Goal: Information Seeking & Learning: Learn about a topic

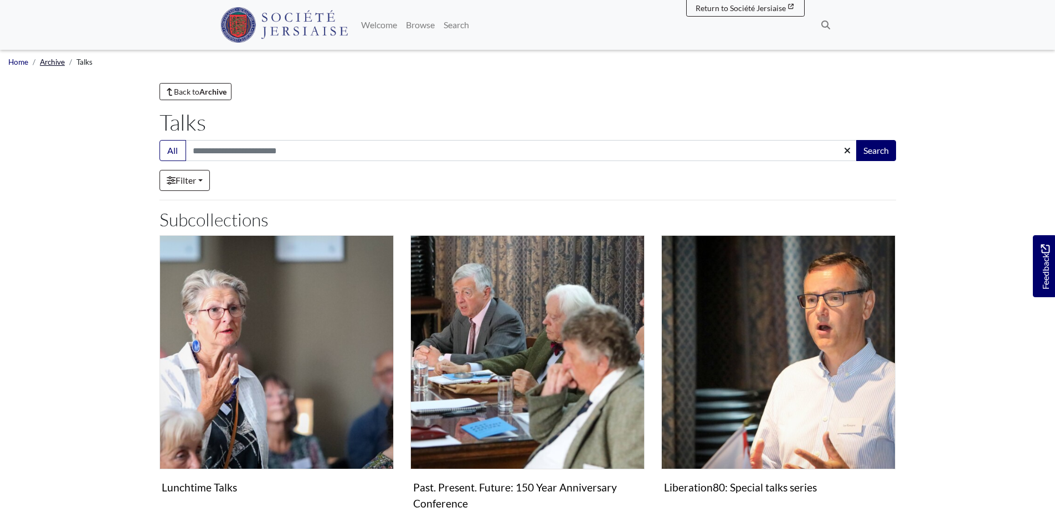
click at [48, 65] on link "Archive" at bounding box center [52, 62] width 25 height 9
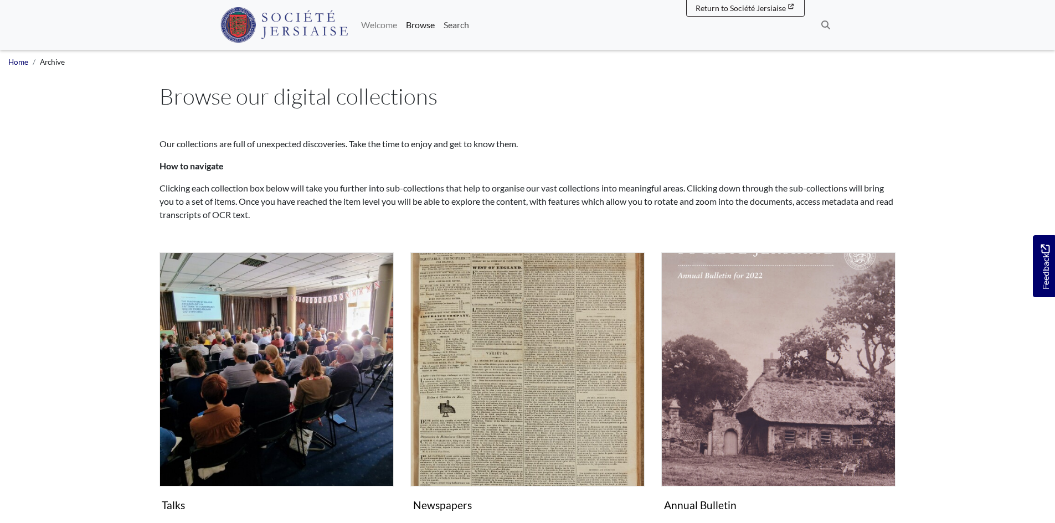
click at [468, 28] on link "Search" at bounding box center [456, 25] width 34 height 22
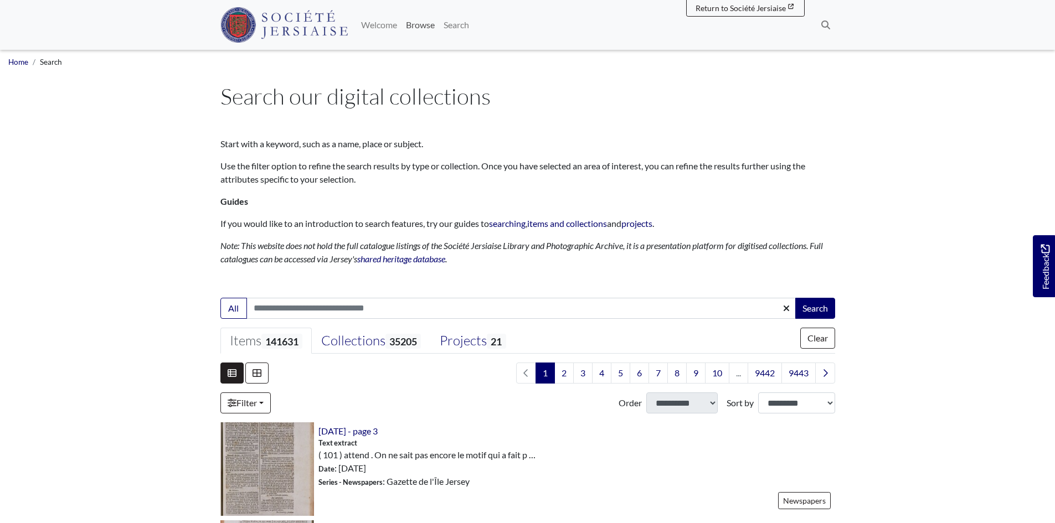
click at [429, 34] on link "Browse" at bounding box center [420, 25] width 38 height 22
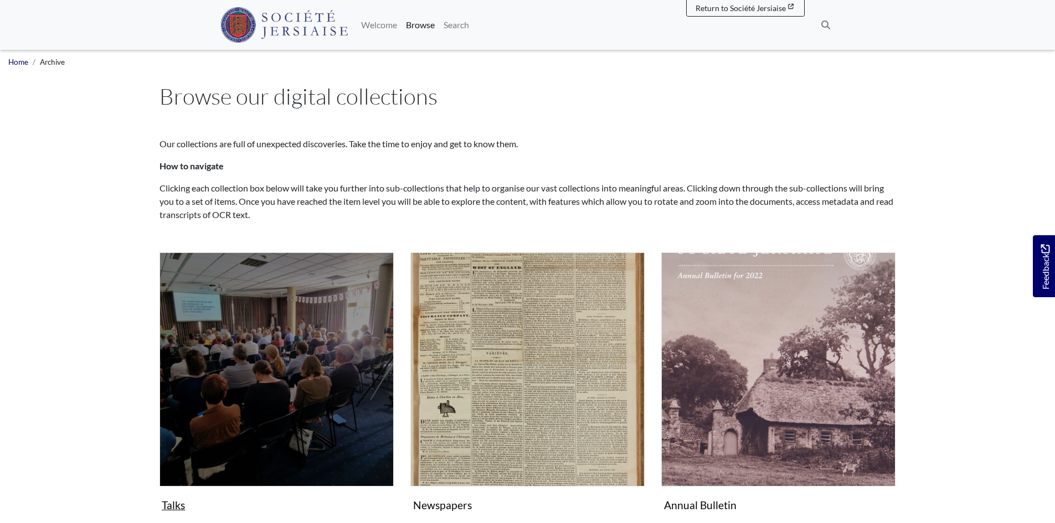
click at [279, 358] on img "Subcollection" at bounding box center [276, 369] width 234 height 234
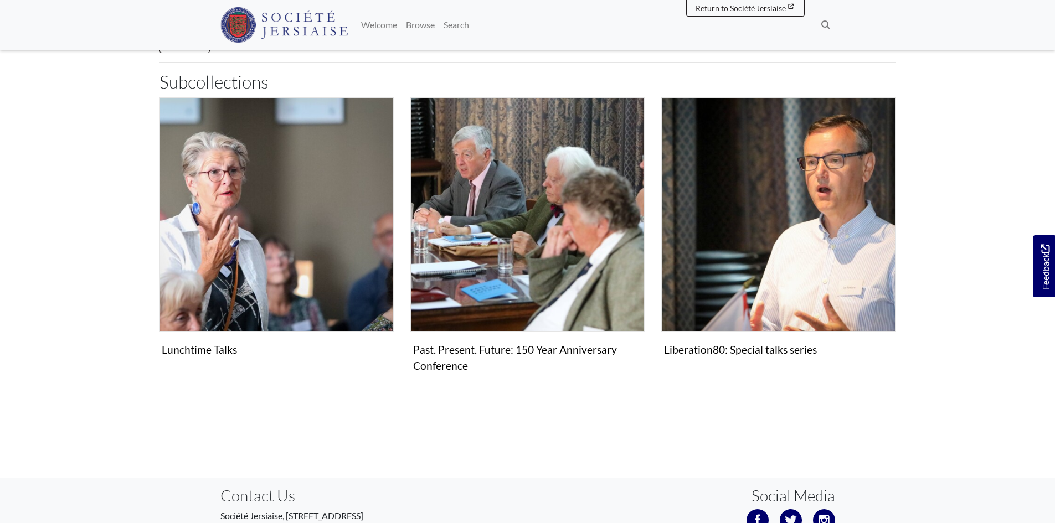
scroll to position [241, 0]
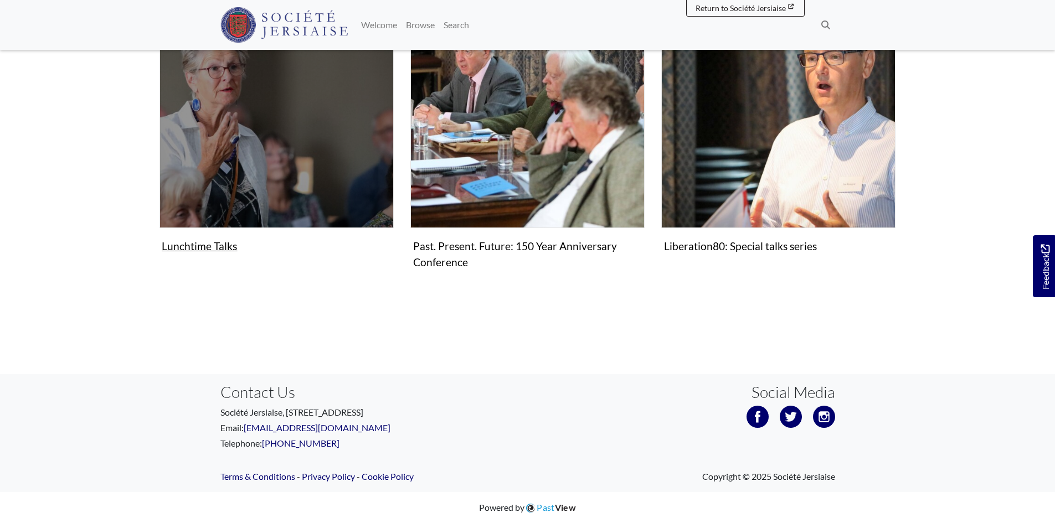
click at [234, 158] on img "Subcollection" at bounding box center [276, 111] width 234 height 234
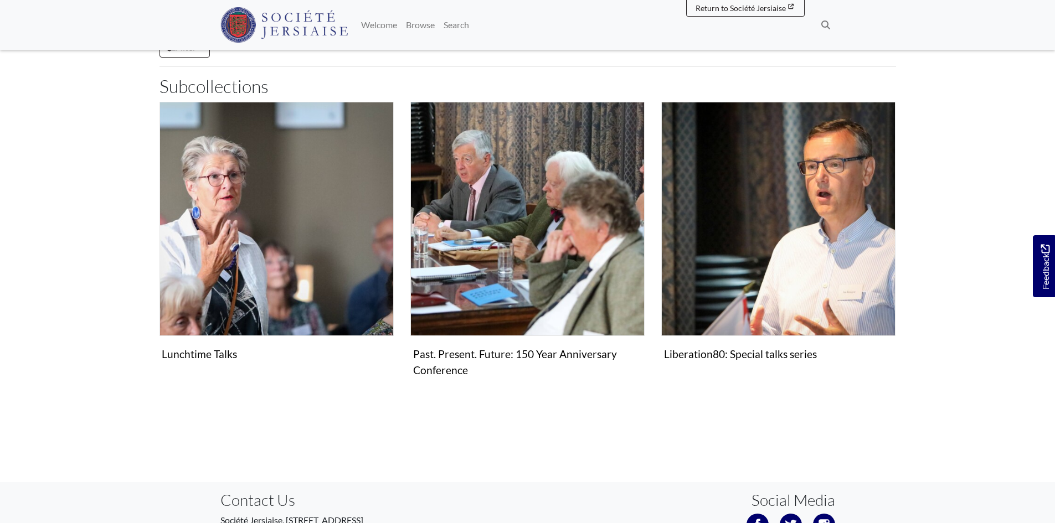
scroll to position [131, 0]
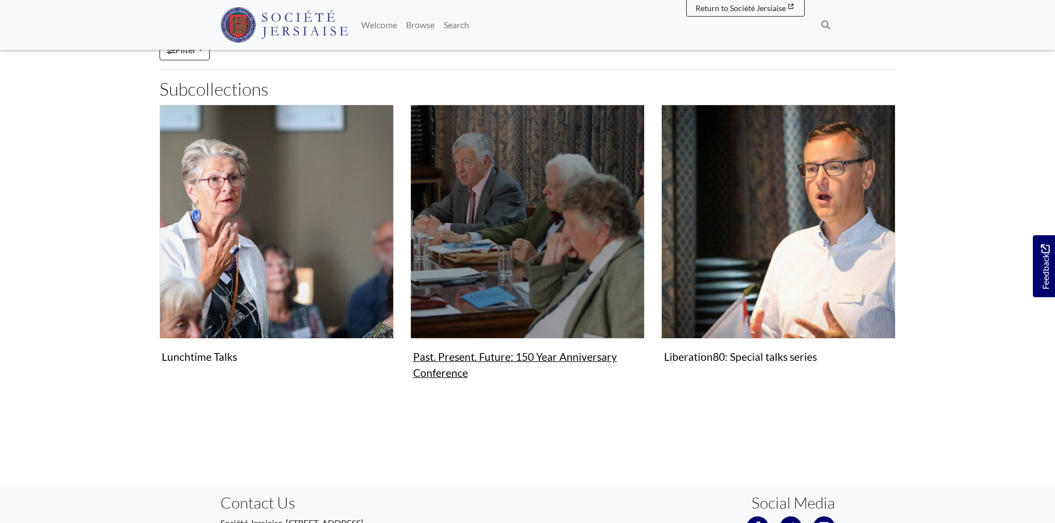
click at [510, 226] on img "Subcollection" at bounding box center [527, 222] width 234 height 234
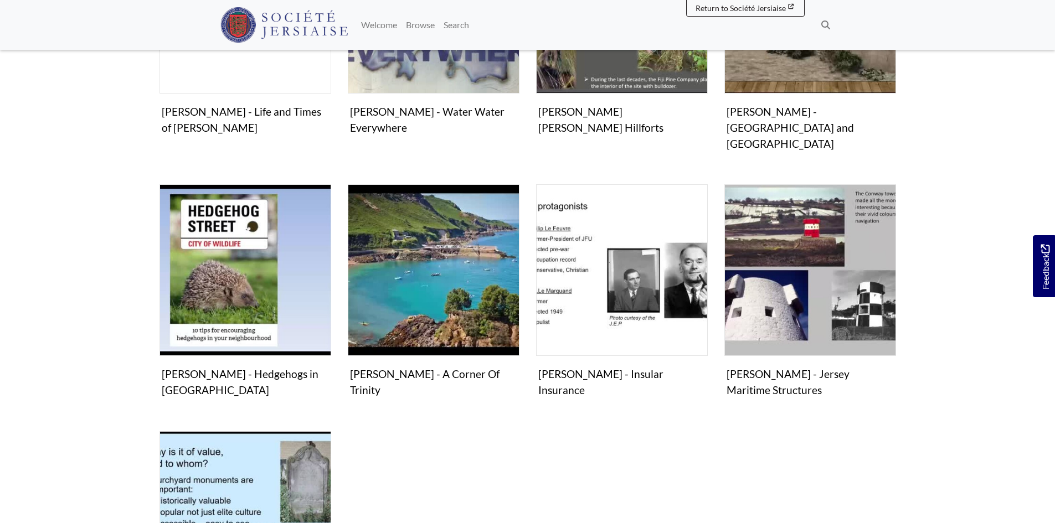
scroll to position [426, 0]
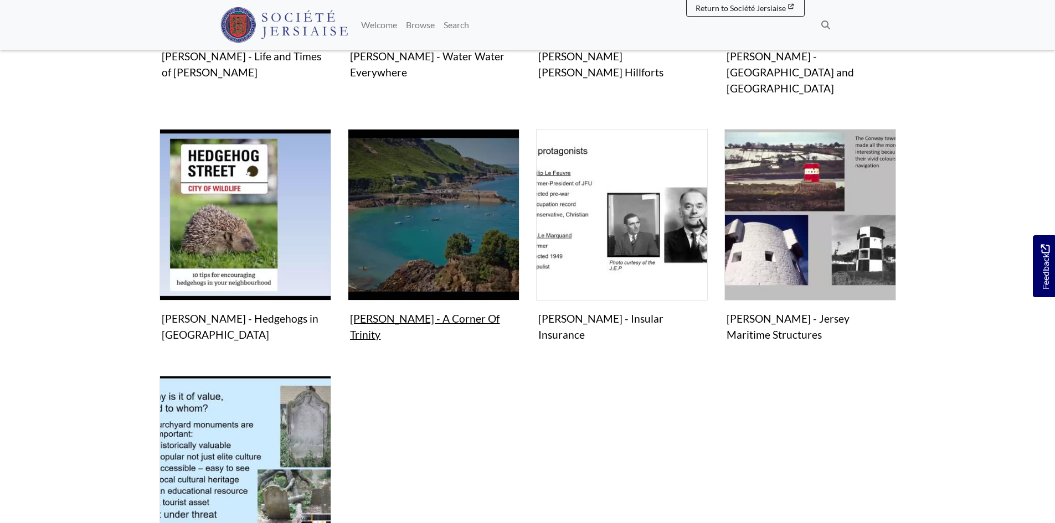
click at [431, 194] on img "Items in this Collection" at bounding box center [434, 215] width 172 height 172
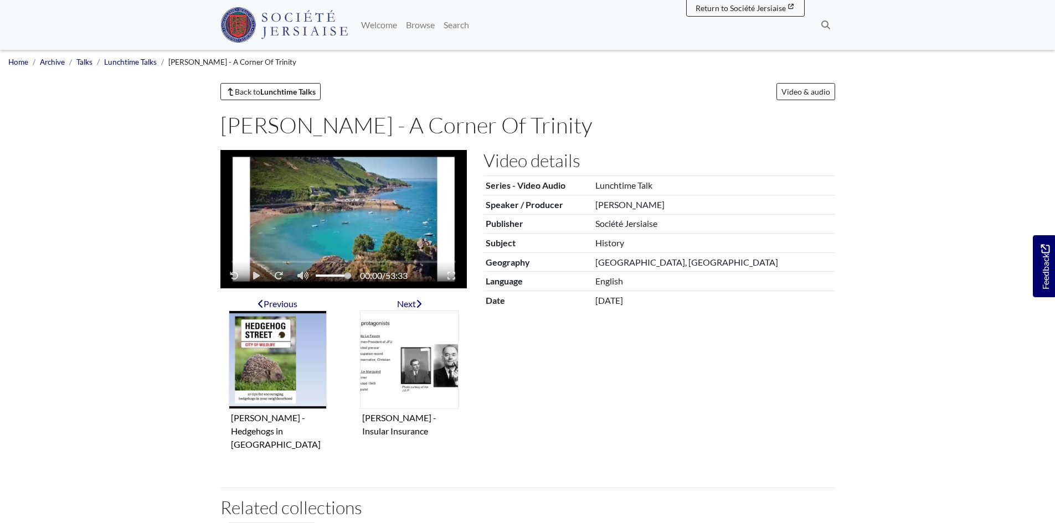
click at [333, 183] on video "Video player" at bounding box center [343, 219] width 246 height 138
click at [257, 275] on icon "Play - Pause" at bounding box center [256, 275] width 6 height 7
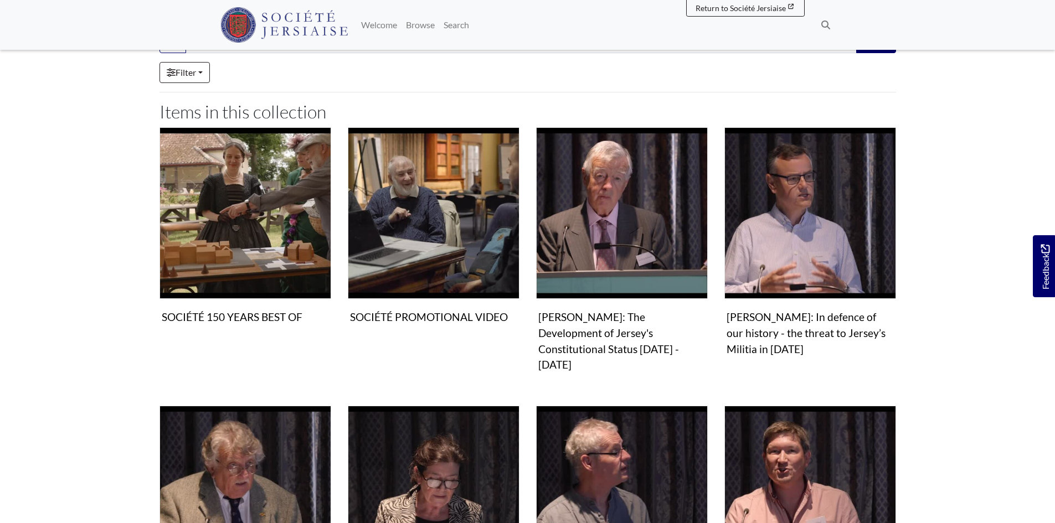
scroll to position [277, 0]
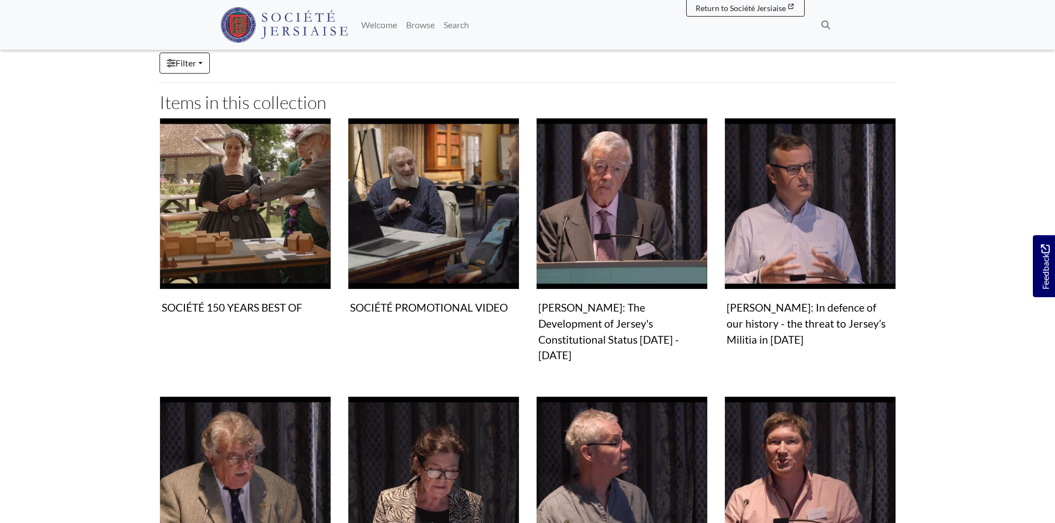
click at [126, 216] on body "Menu" at bounding box center [527, 443] width 1055 height 1440
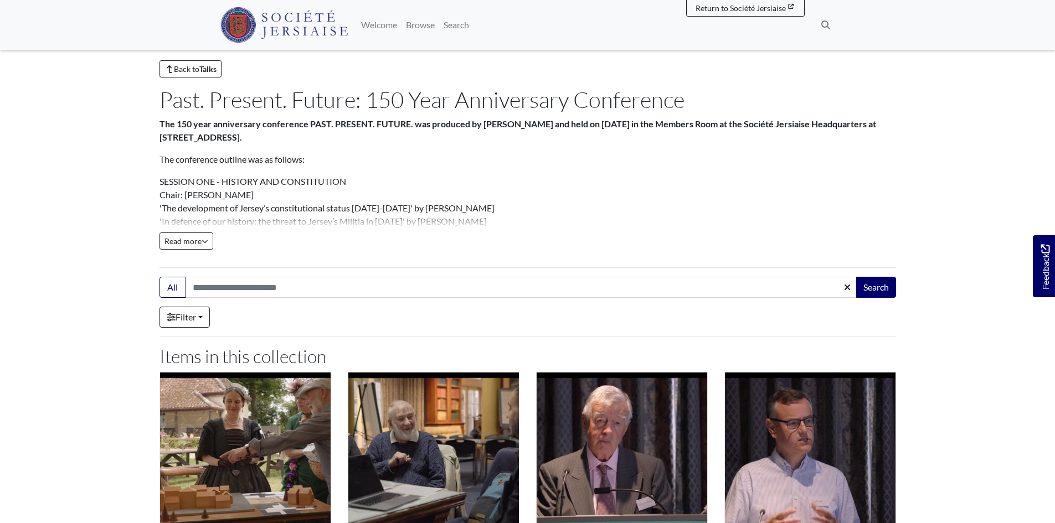
scroll to position [0, 0]
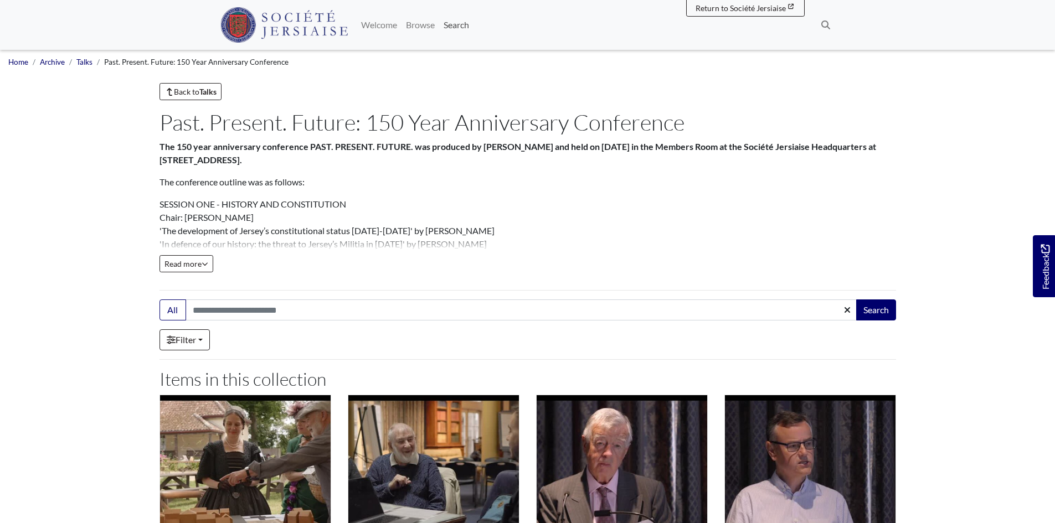
click at [461, 23] on link "Search" at bounding box center [456, 25] width 34 height 22
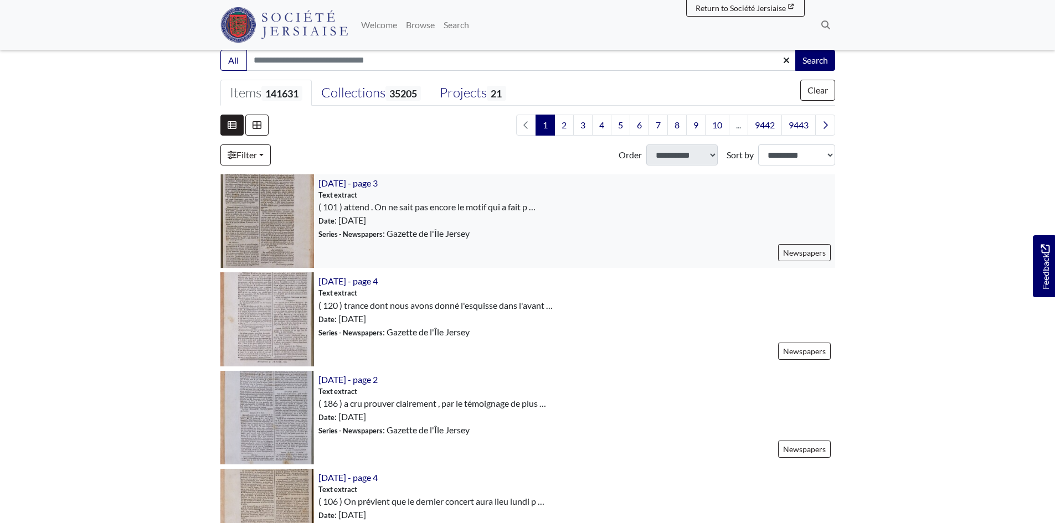
scroll to position [277, 0]
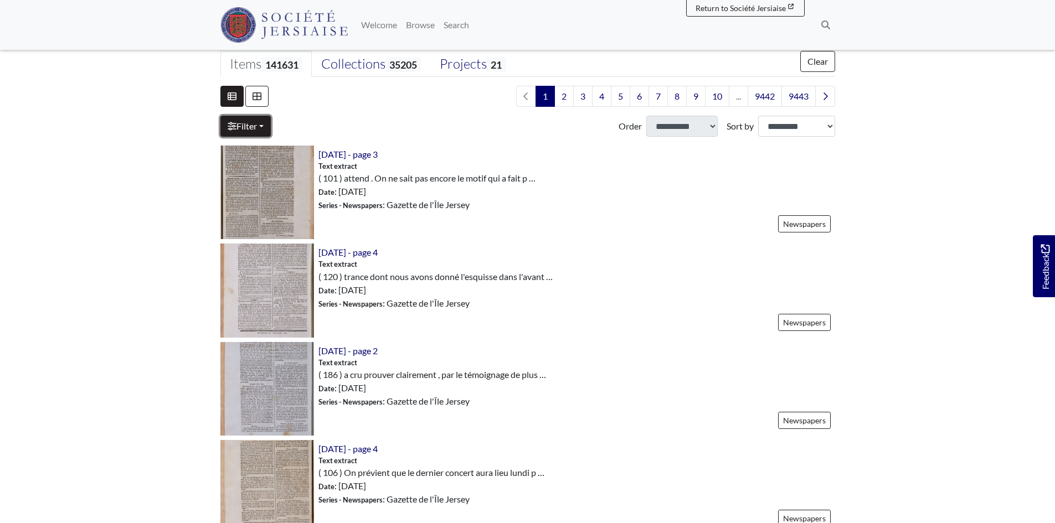
click at [261, 125] on link "Filter" at bounding box center [245, 126] width 50 height 21
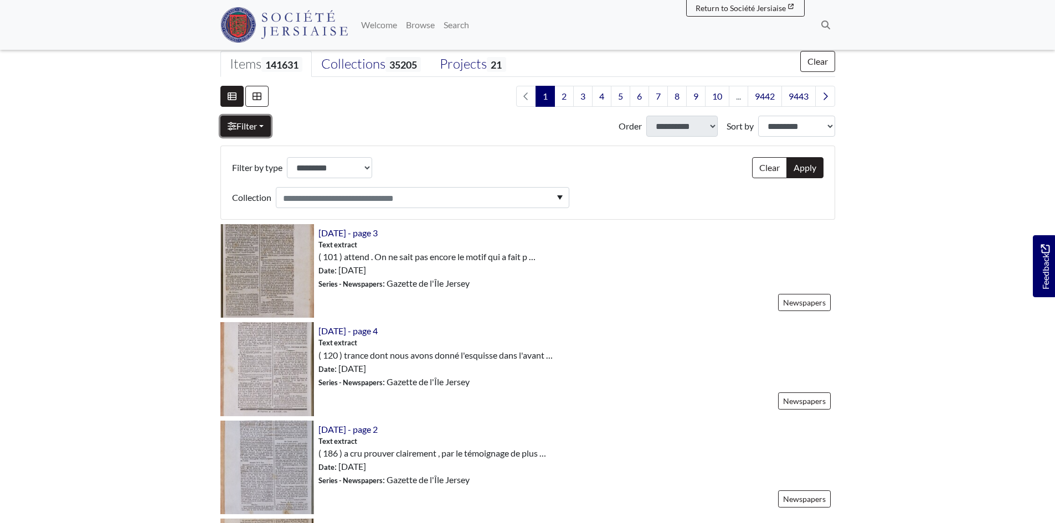
click at [261, 125] on link "Filter" at bounding box center [245, 126] width 50 height 21
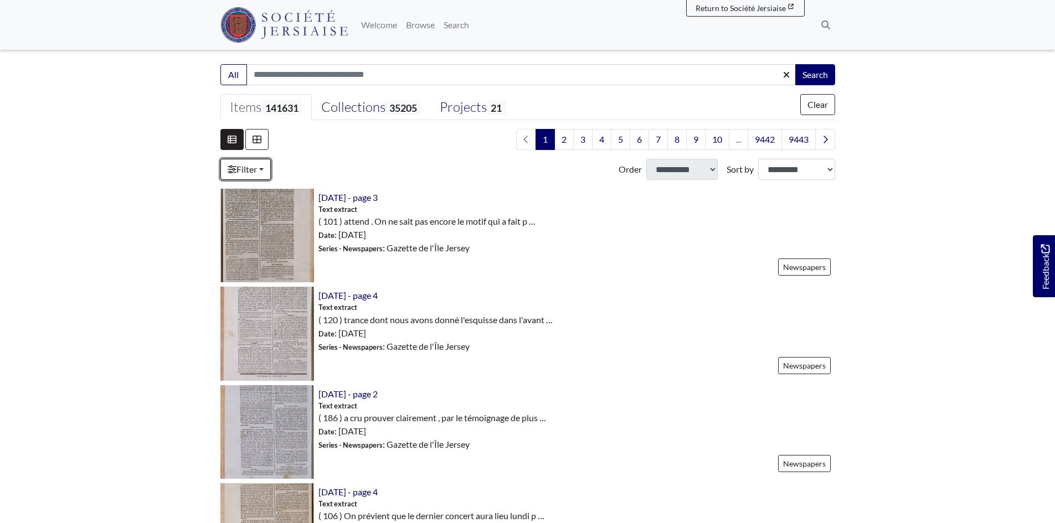
scroll to position [166, 0]
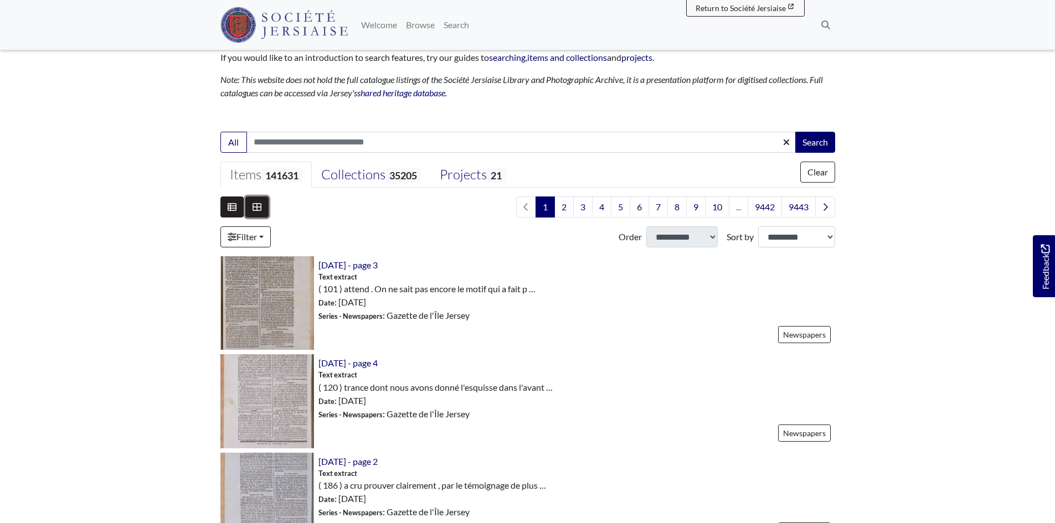
click at [256, 212] on icon at bounding box center [256, 207] width 9 height 9
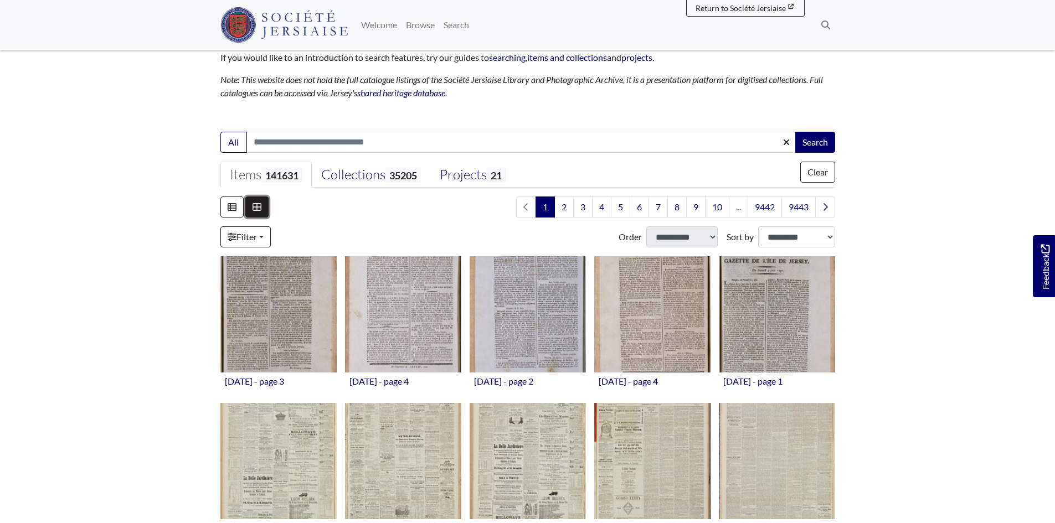
click at [256, 212] on icon at bounding box center [256, 207] width 9 height 9
click at [233, 210] on icon at bounding box center [232, 207] width 9 height 9
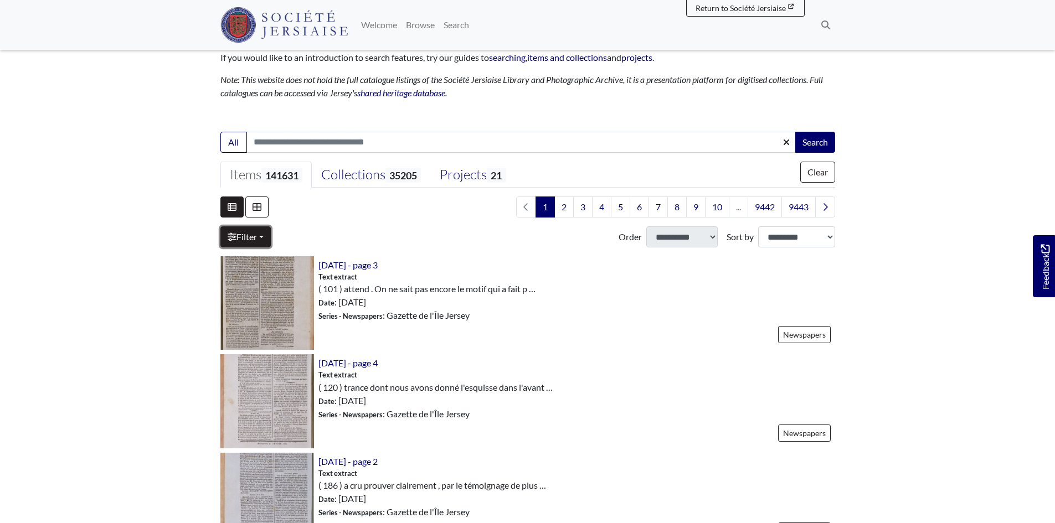
click at [257, 235] on link "Filter" at bounding box center [245, 236] width 50 height 21
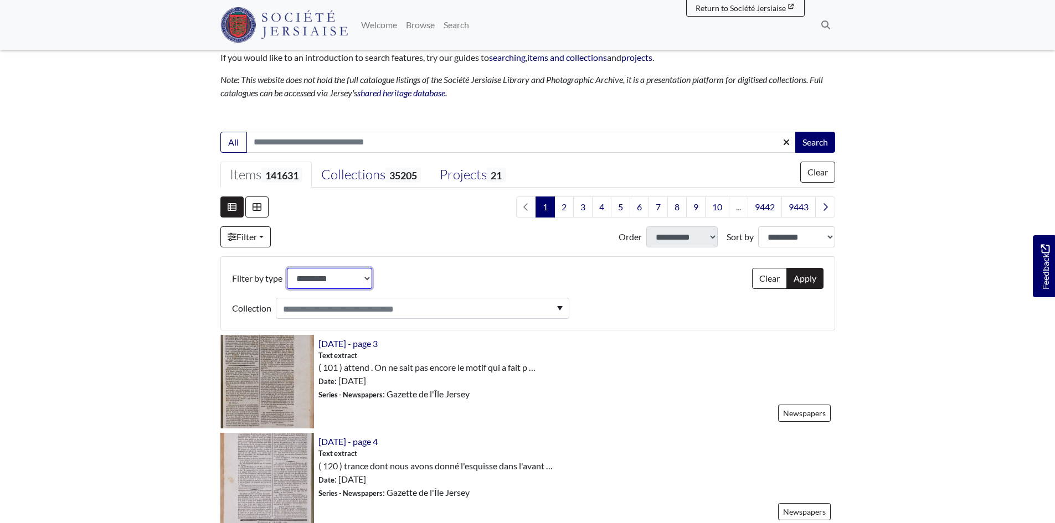
click at [326, 289] on select "**********" at bounding box center [329, 278] width 85 height 21
click at [445, 271] on div "**********" at bounding box center [400, 293] width 337 height 51
click at [429, 315] on div at bounding box center [422, 308] width 293 height 21
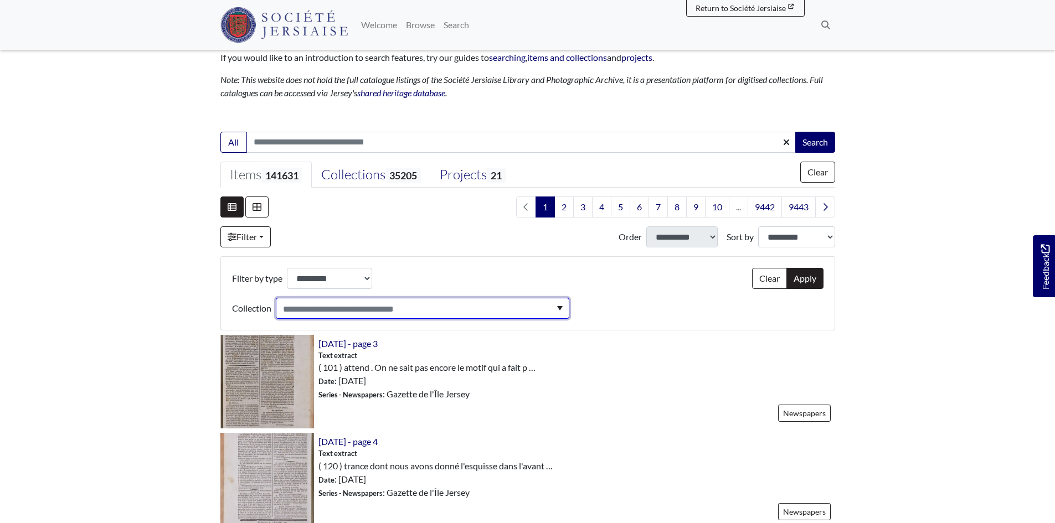
click at [532, 315] on div at bounding box center [422, 308] width 293 height 21
click at [565, 307] on div at bounding box center [422, 308] width 293 height 21
click at [554, 311] on div at bounding box center [422, 308] width 293 height 21
click at [540, 311] on div at bounding box center [422, 308] width 293 height 21
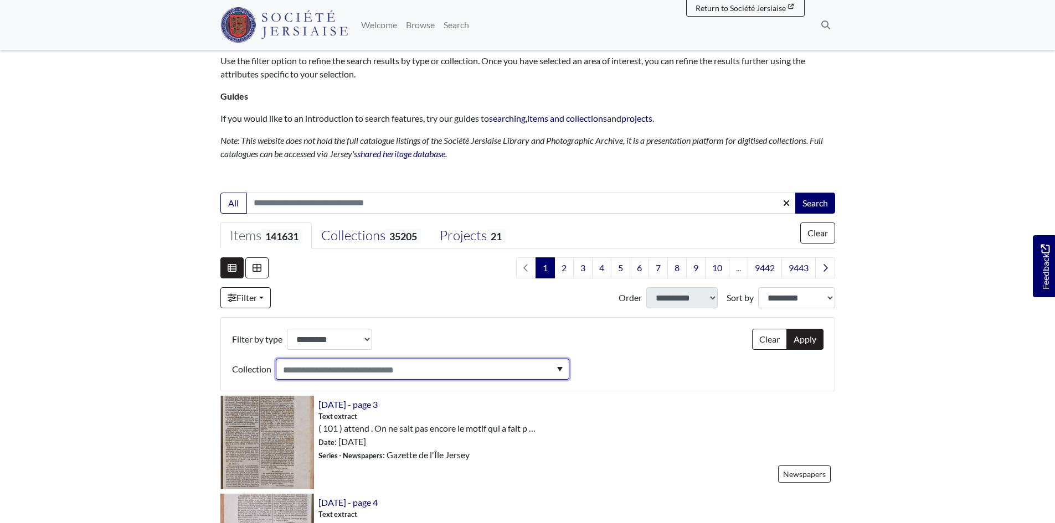
scroll to position [111, 0]
